Goal: Obtain resource: Obtain resource

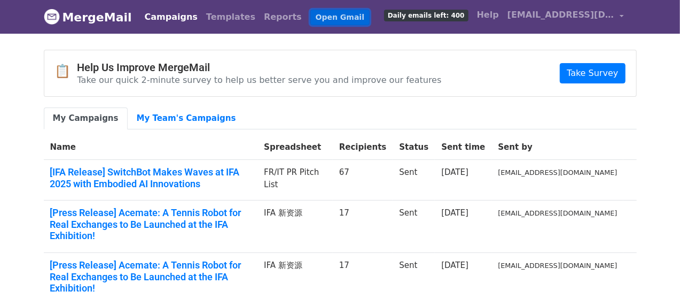
click at [313, 21] on link "Open Gmail" at bounding box center [340, 18] width 59 height 16
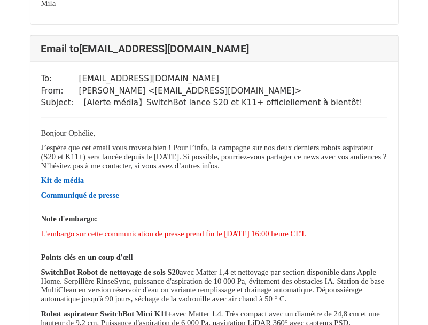
scroll to position [2971, 0]
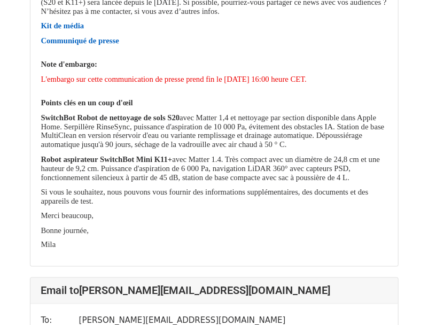
click at [66, 30] on link "Kit de média" at bounding box center [62, 25] width 43 height 9
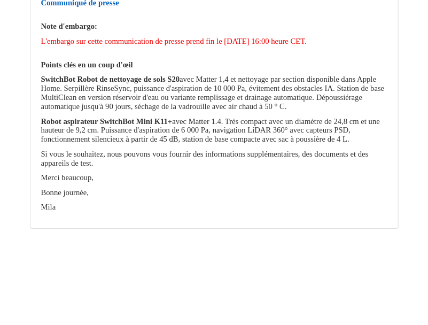
scroll to position [15981, 0]
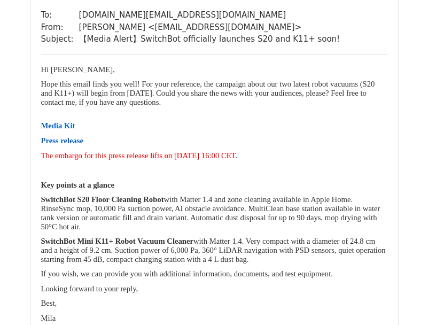
scroll to position [3955, 0]
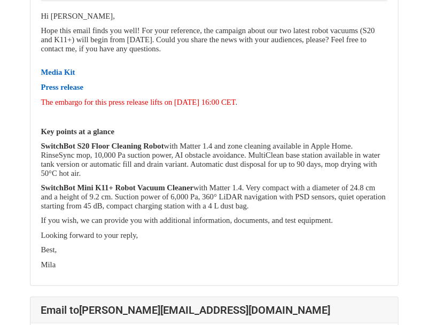
click at [68, 68] on link "Media Kit" at bounding box center [58, 72] width 34 height 9
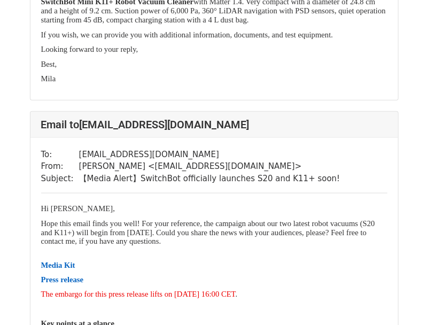
scroll to position [374, 0]
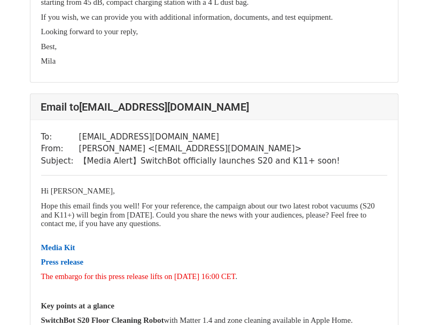
click at [52, 258] on link "Press release" at bounding box center [62, 262] width 43 height 9
